Goal: Task Accomplishment & Management: Manage account settings

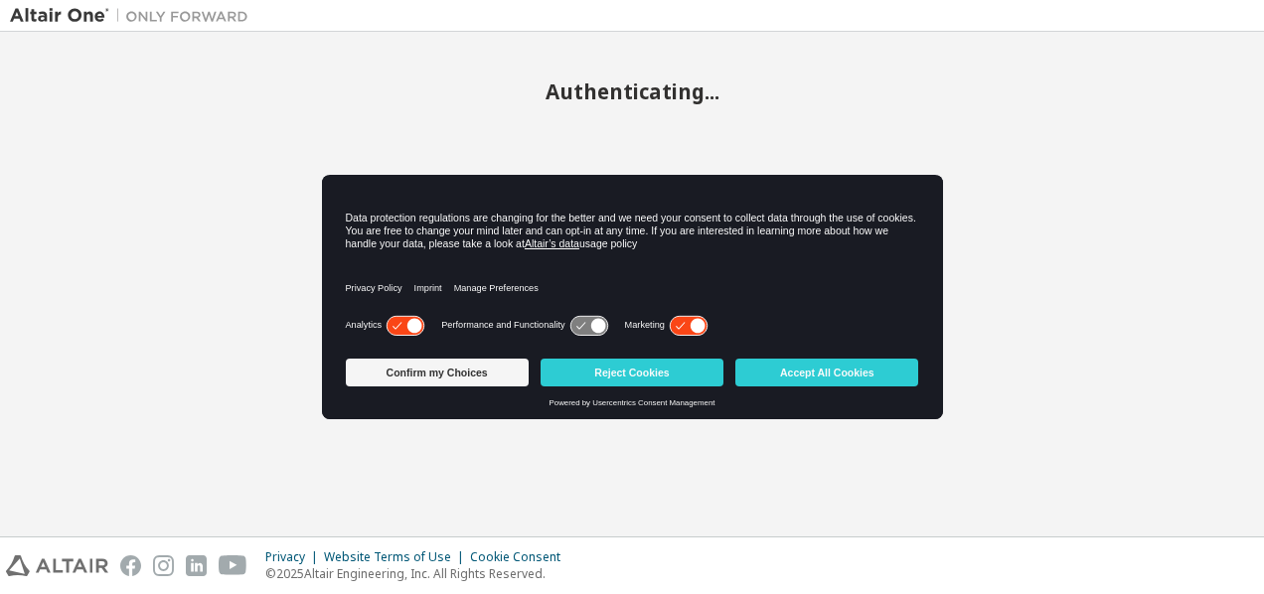
click at [393, 325] on icon at bounding box center [405, 325] width 37 height 19
click at [426, 372] on button "Confirm my Choices" at bounding box center [437, 373] width 183 height 28
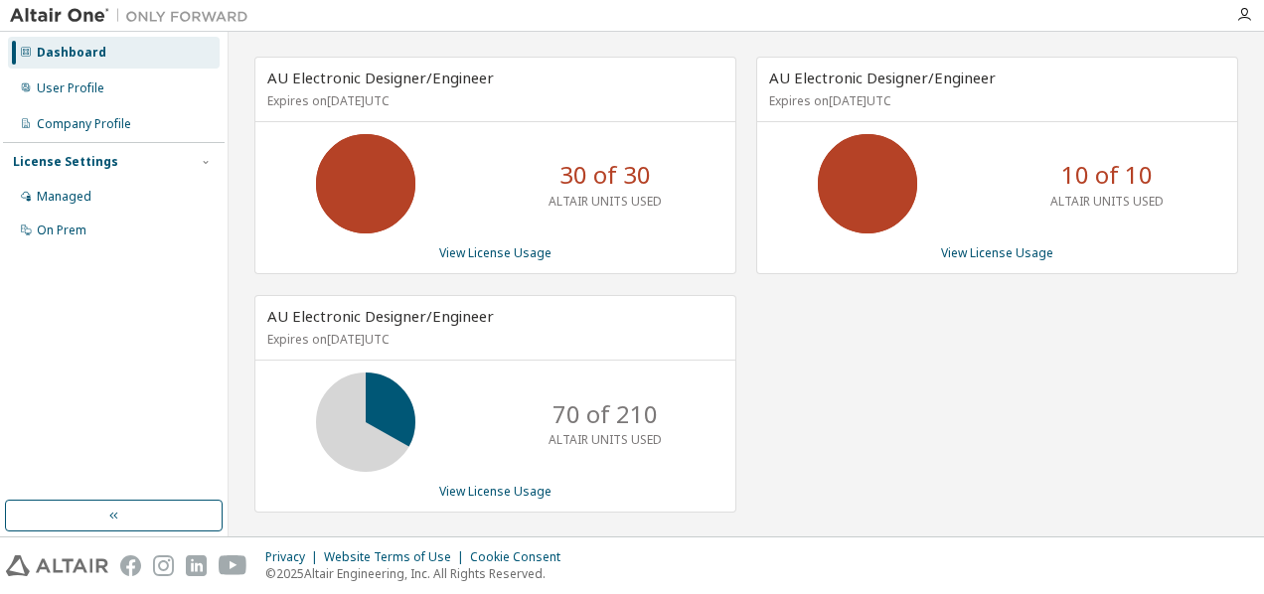
scroll to position [49, 0]
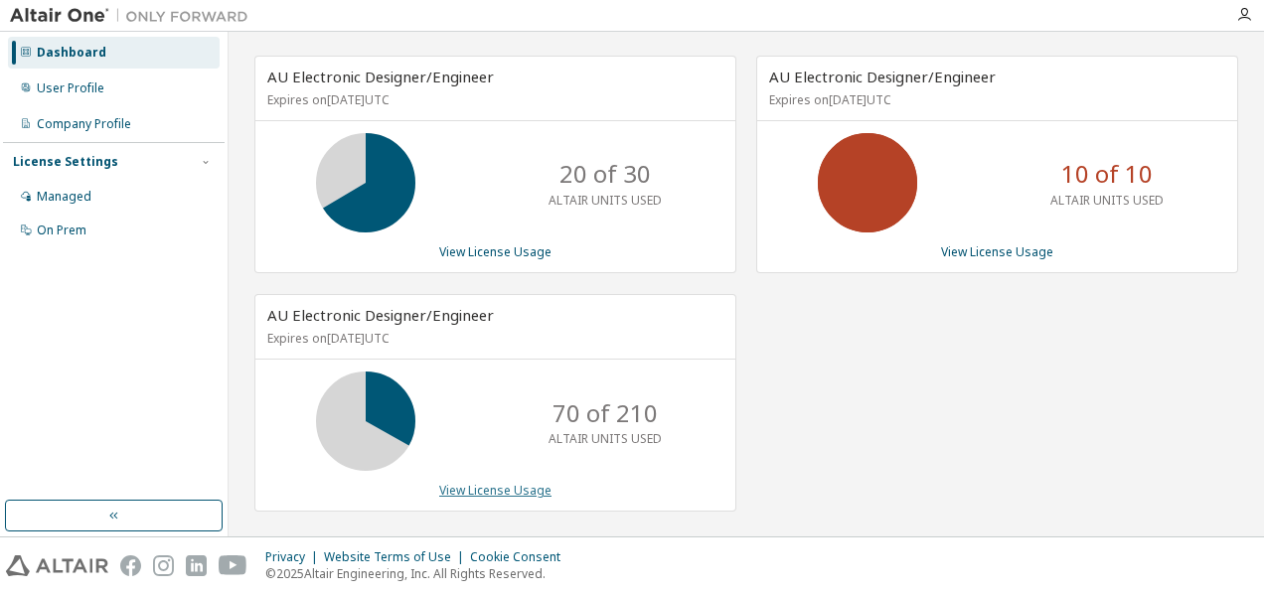
click at [498, 483] on link "View License Usage" at bounding box center [495, 490] width 112 height 17
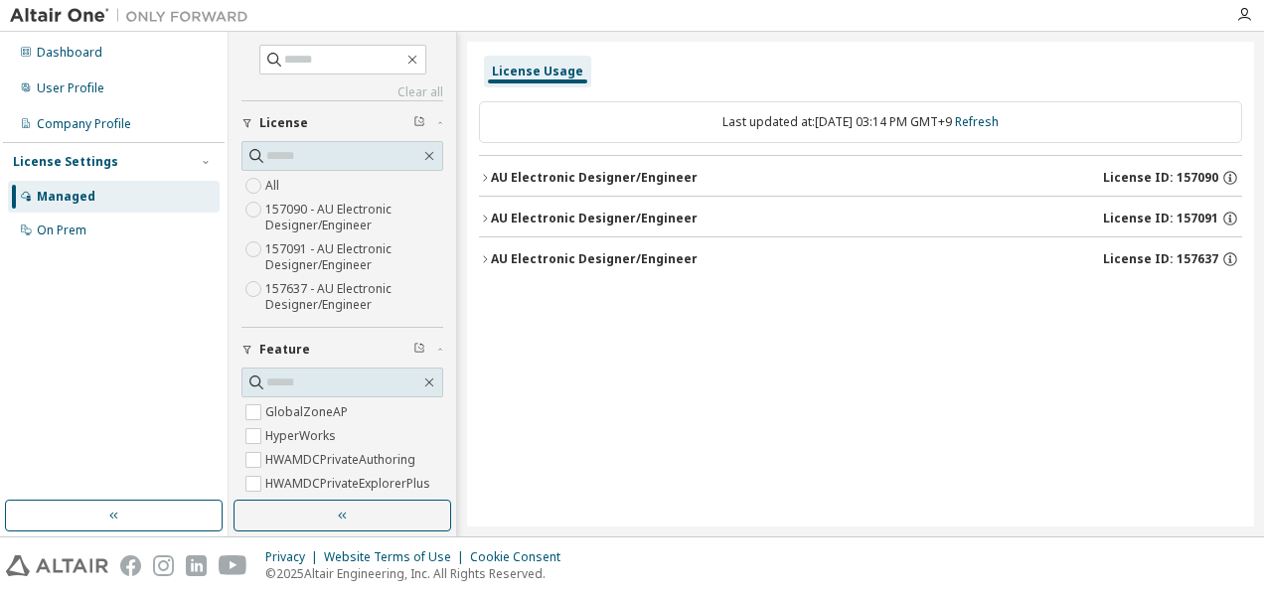
click at [487, 260] on icon "button" at bounding box center [485, 259] width 12 height 12
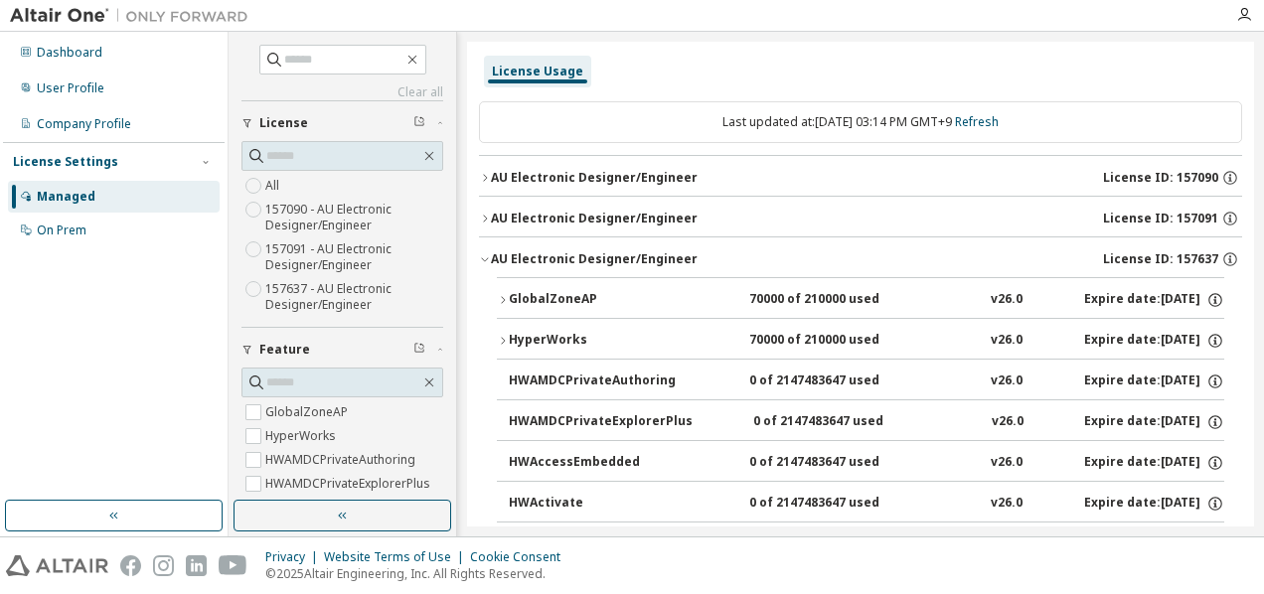
click at [488, 255] on icon "button" at bounding box center [485, 259] width 12 height 12
